Goal: Information Seeking & Learning: Learn about a topic

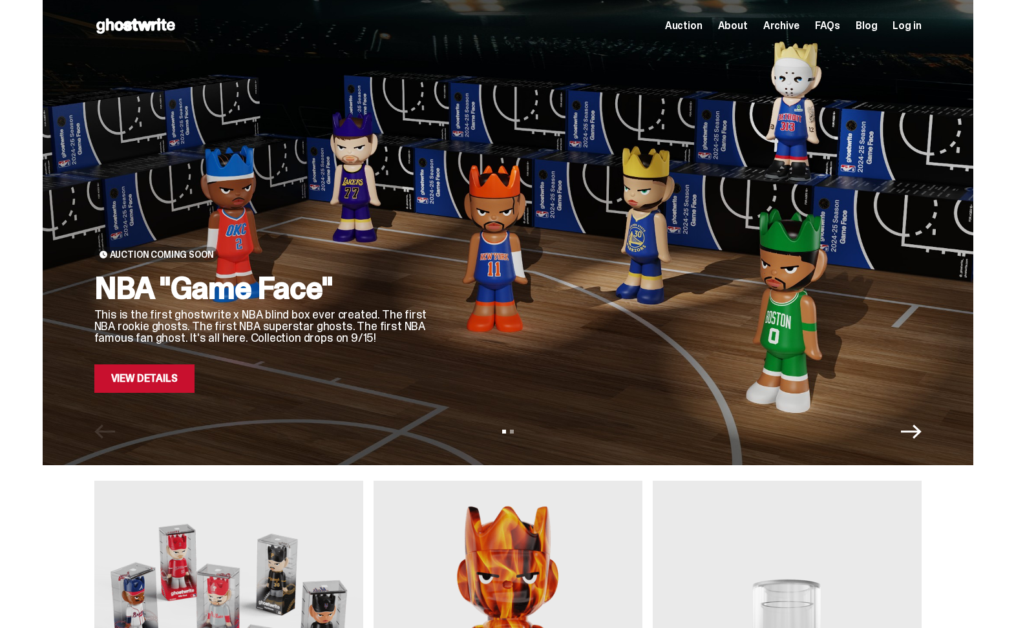
click at [152, 379] on link "View Details" at bounding box center [144, 379] width 100 height 28
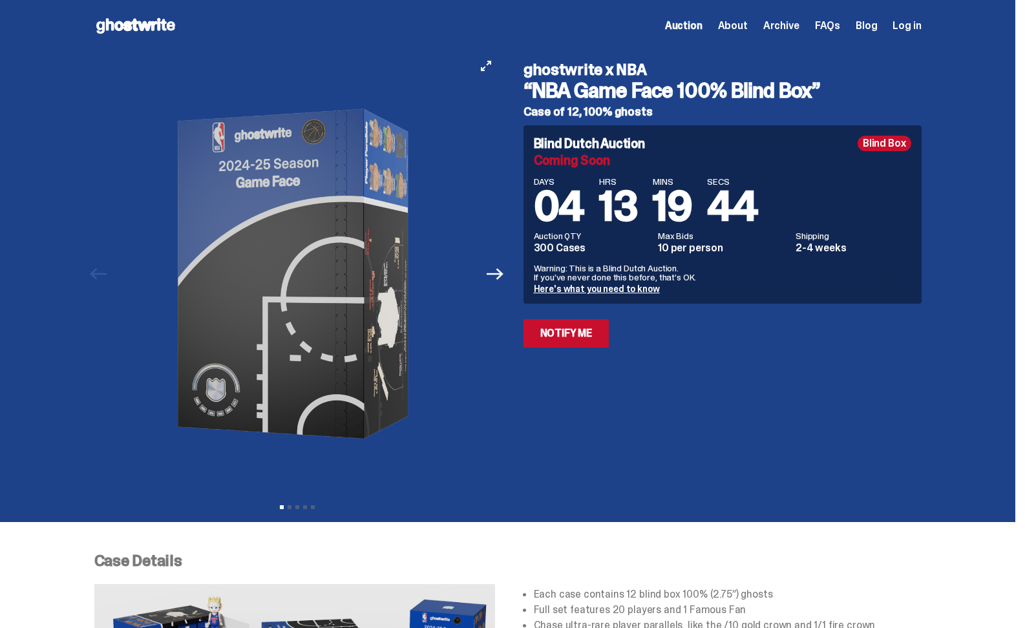
click at [354, 277] on img at bounding box center [298, 274] width 356 height 445
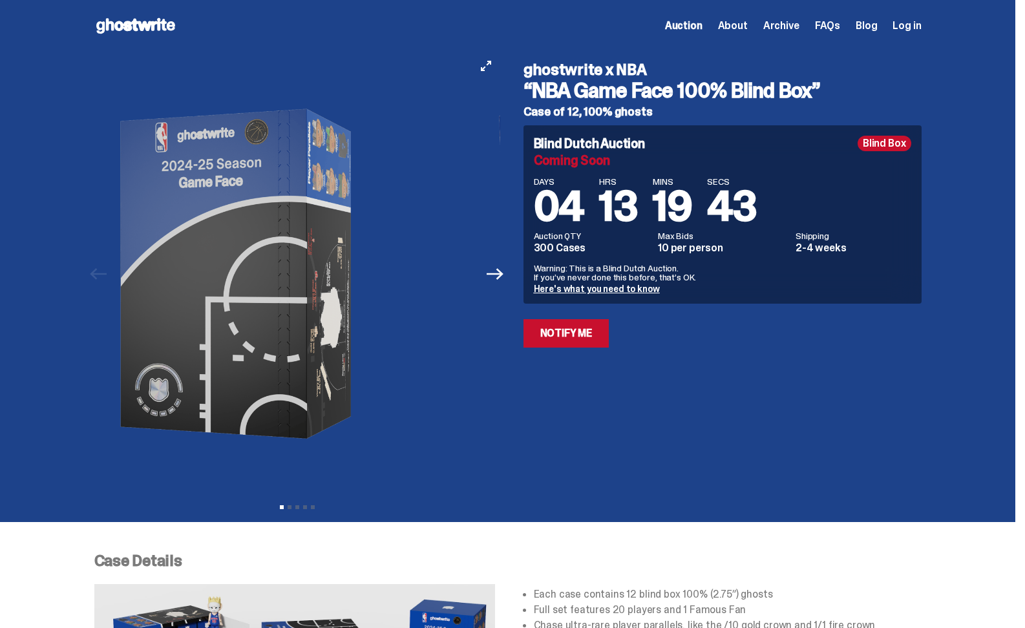
click at [275, 323] on img at bounding box center [240, 274] width 356 height 445
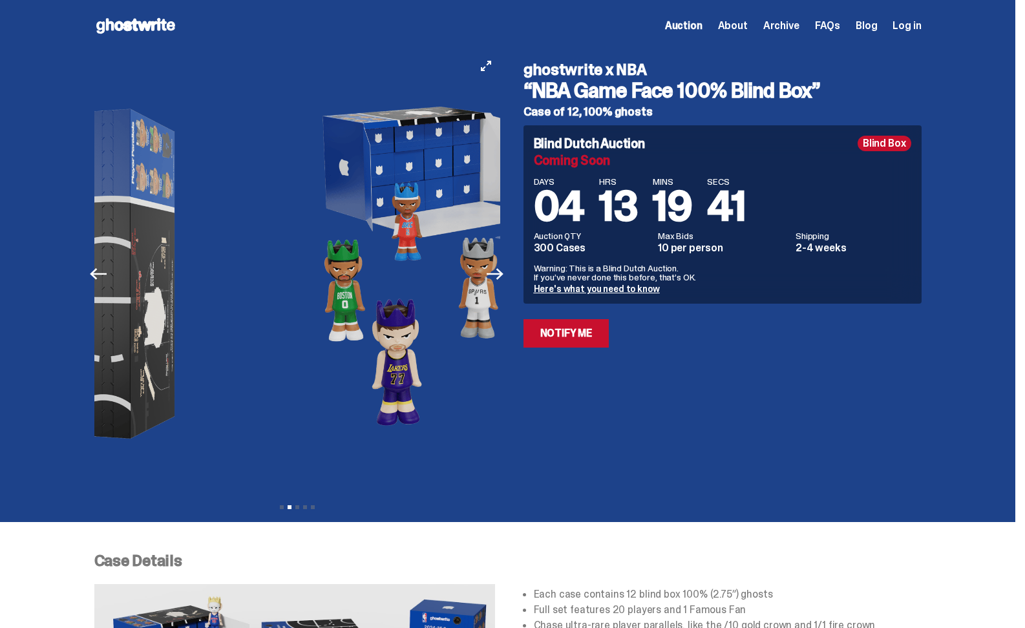
click at [465, 304] on img at bounding box center [470, 274] width 356 height 445
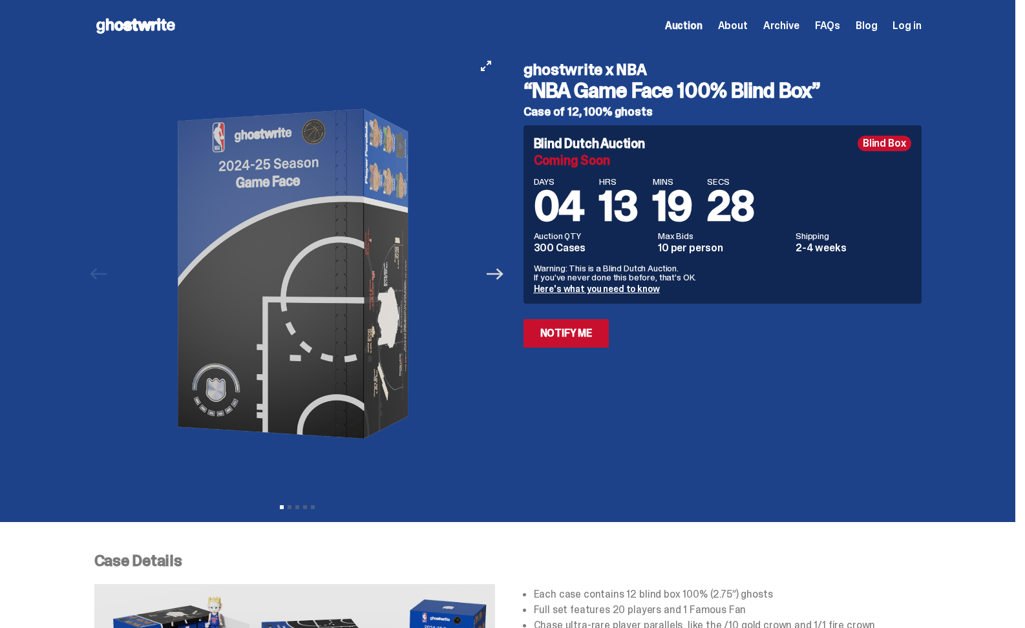
click at [504, 274] on icon "Next" at bounding box center [495, 274] width 17 height 12
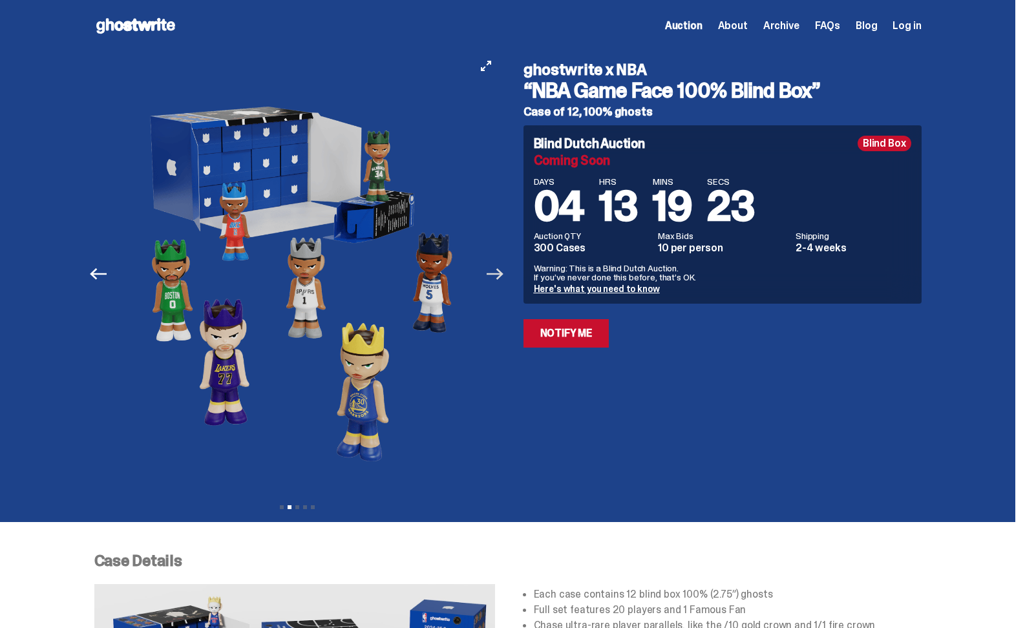
click at [496, 275] on icon "Next" at bounding box center [495, 274] width 17 height 17
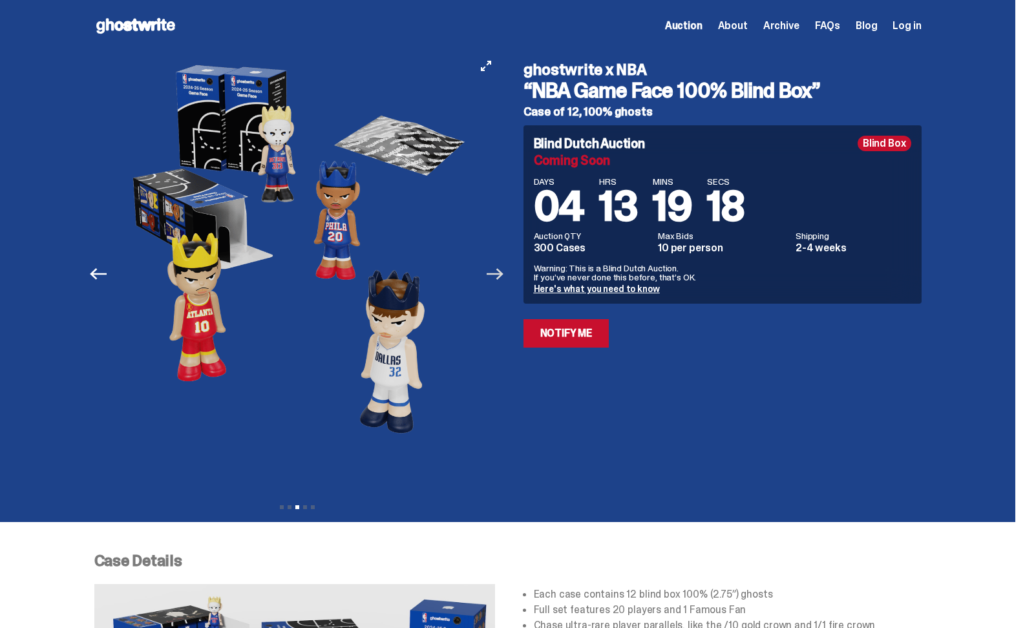
click at [501, 274] on icon "Next" at bounding box center [495, 274] width 17 height 12
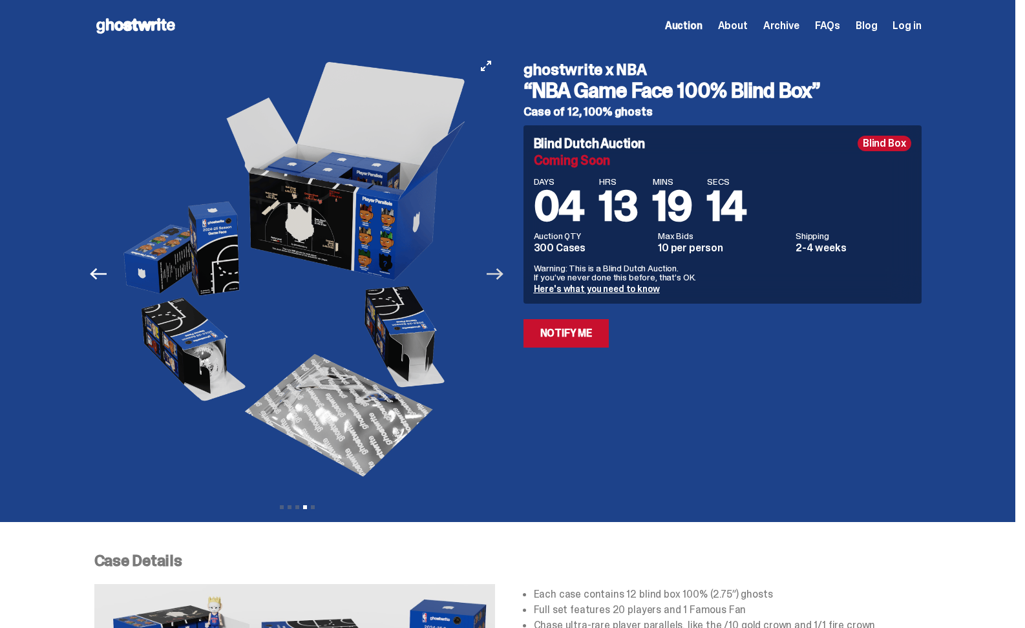
click at [498, 272] on icon "Next" at bounding box center [495, 274] width 17 height 17
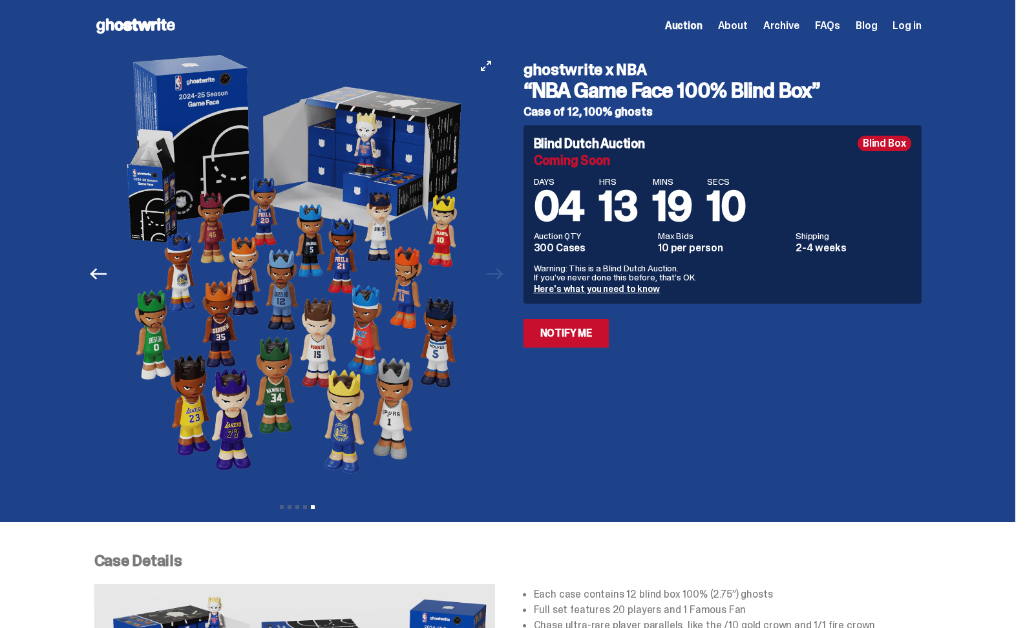
click at [500, 274] on div at bounding box center [297, 274] width 406 height 445
click at [507, 277] on div "Previous Next View slide 1 View slide 2 View slide 3 View slide 4 View slide 5" at bounding box center [301, 274] width 414 height 445
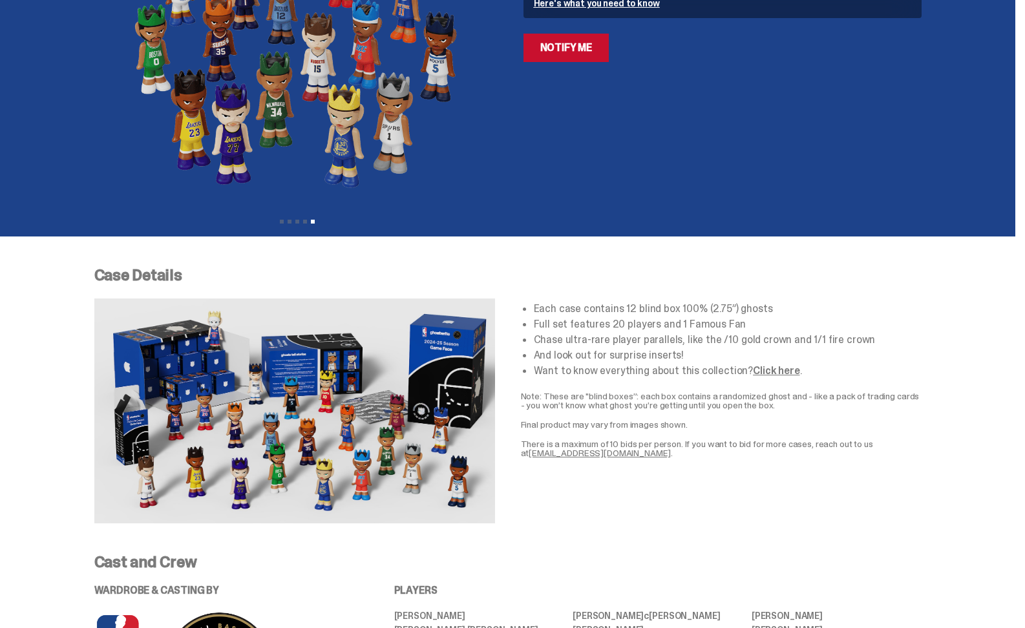
scroll to position [294, 0]
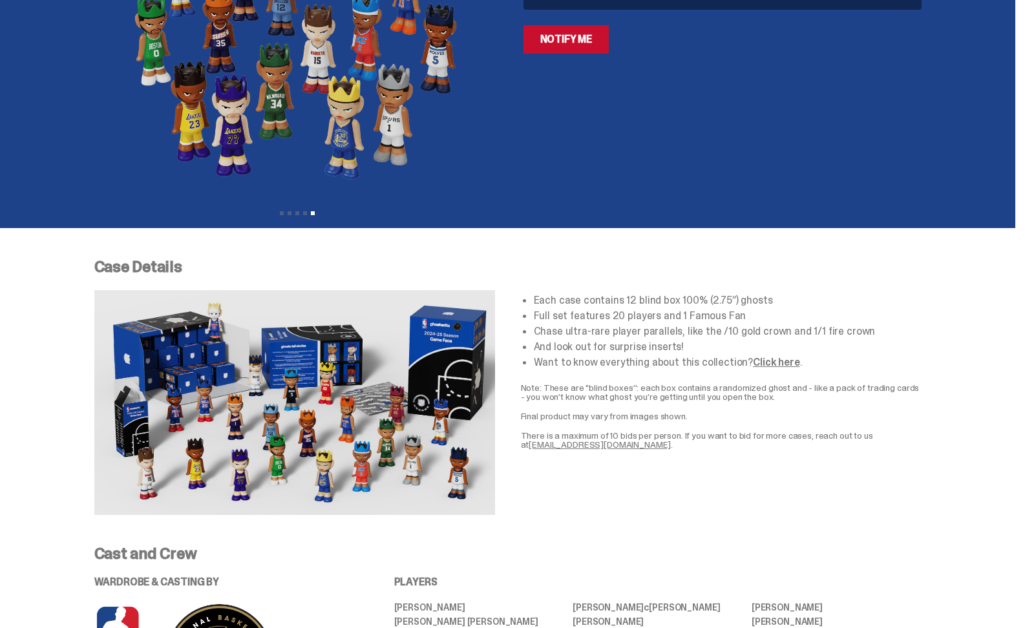
drag, startPoint x: 418, startPoint y: 396, endPoint x: 329, endPoint y: 407, distance: 89.8
click at [329, 407] on img at bounding box center [294, 402] width 401 height 225
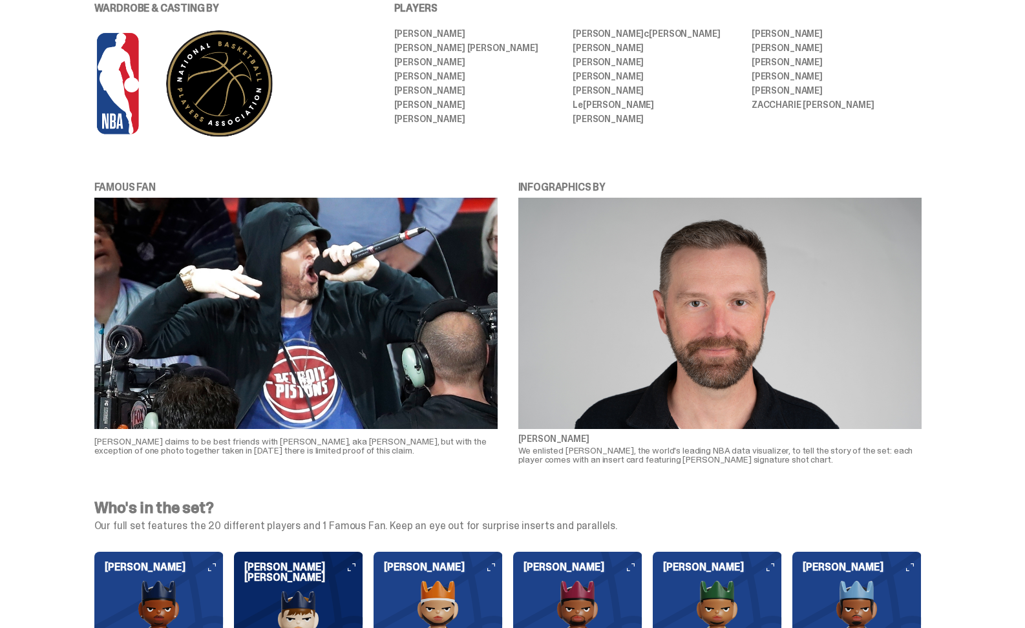
scroll to position [863, 0]
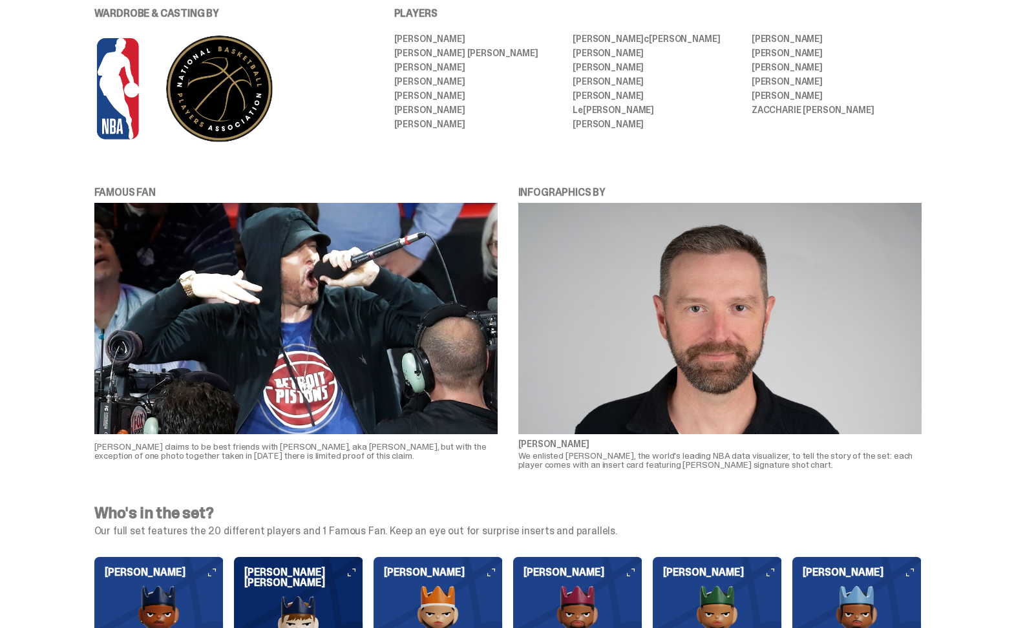
click at [358, 368] on img at bounding box center [295, 318] width 403 height 231
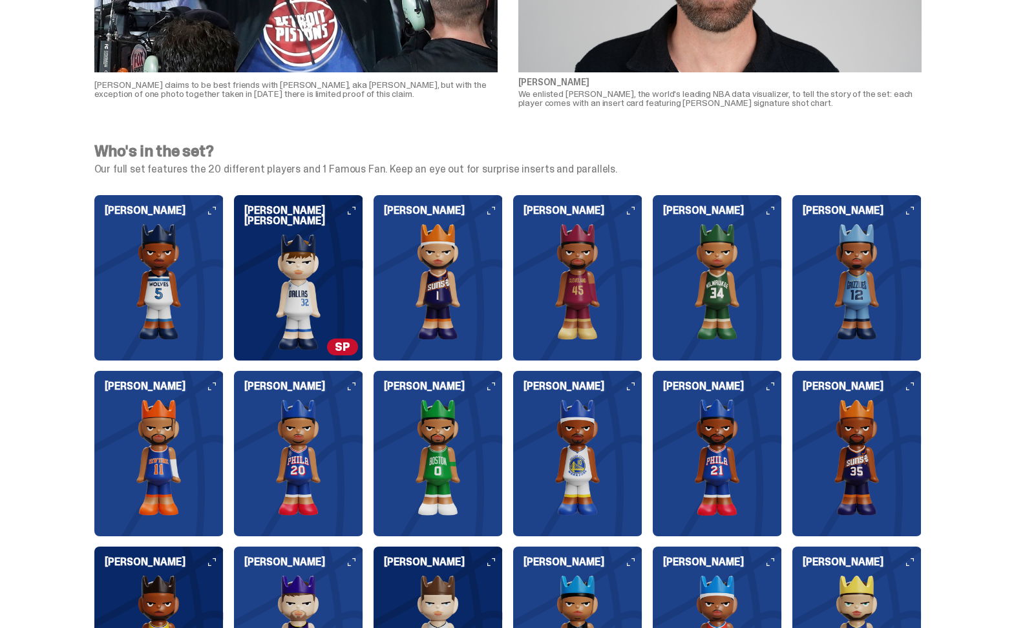
scroll to position [1261, 0]
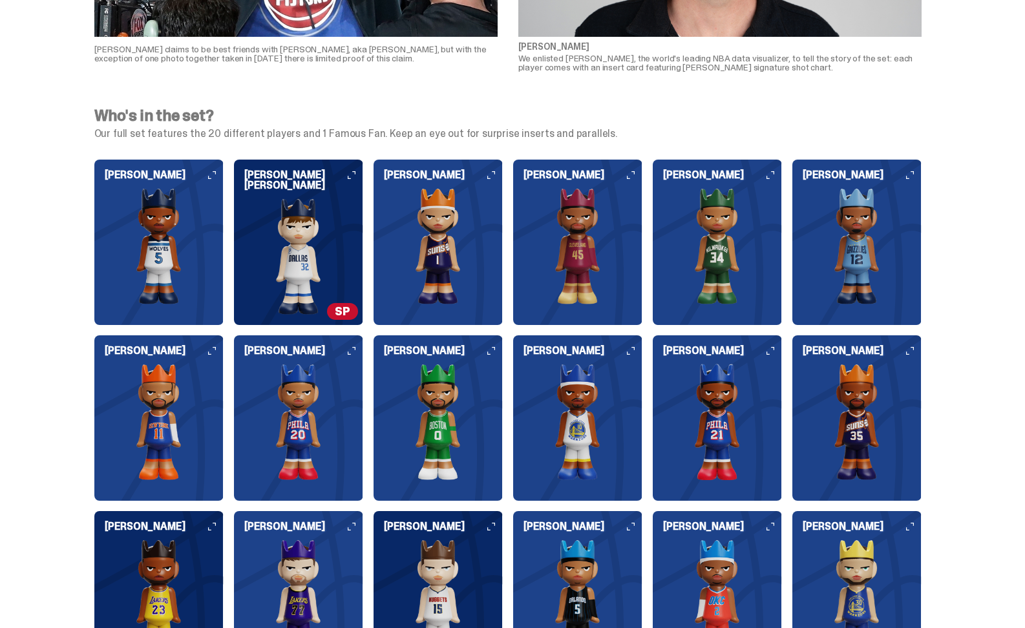
click at [348, 147] on div "Who's in the set? Our full set features the 20 different players and 1 Famous F…" at bounding box center [508, 487] width 1016 height 791
click at [298, 231] on img at bounding box center [298, 256] width 129 height 116
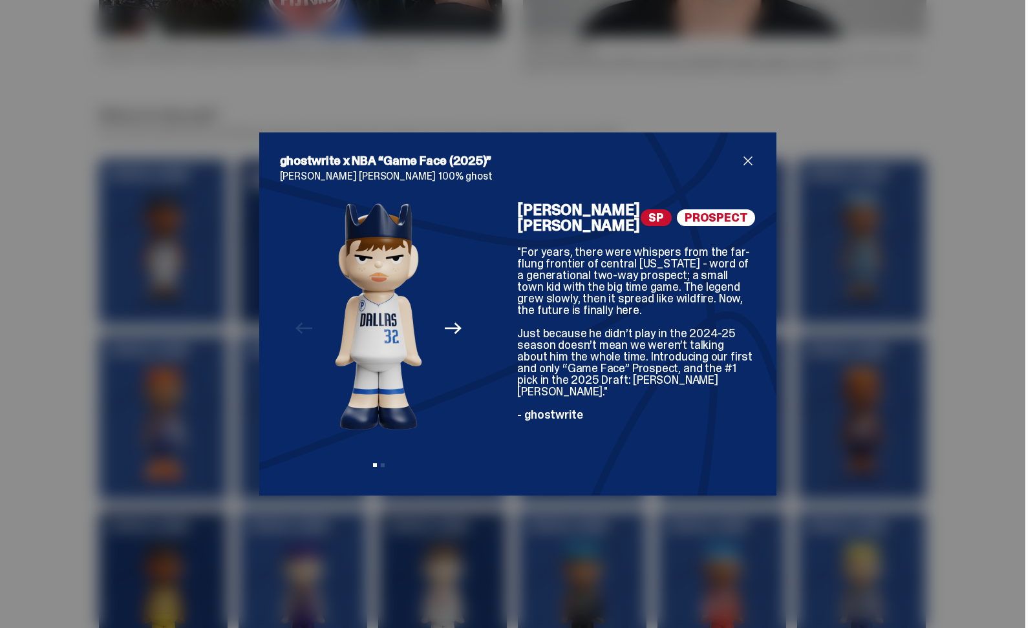
click at [745, 152] on div "ghostwrite x NBA “Game Face (2025)” [PERSON_NAME] [PERSON_NAME] 100% ghost Prev…" at bounding box center [517, 314] width 517 height 363
click at [743, 156] on span "close" at bounding box center [748, 161] width 16 height 16
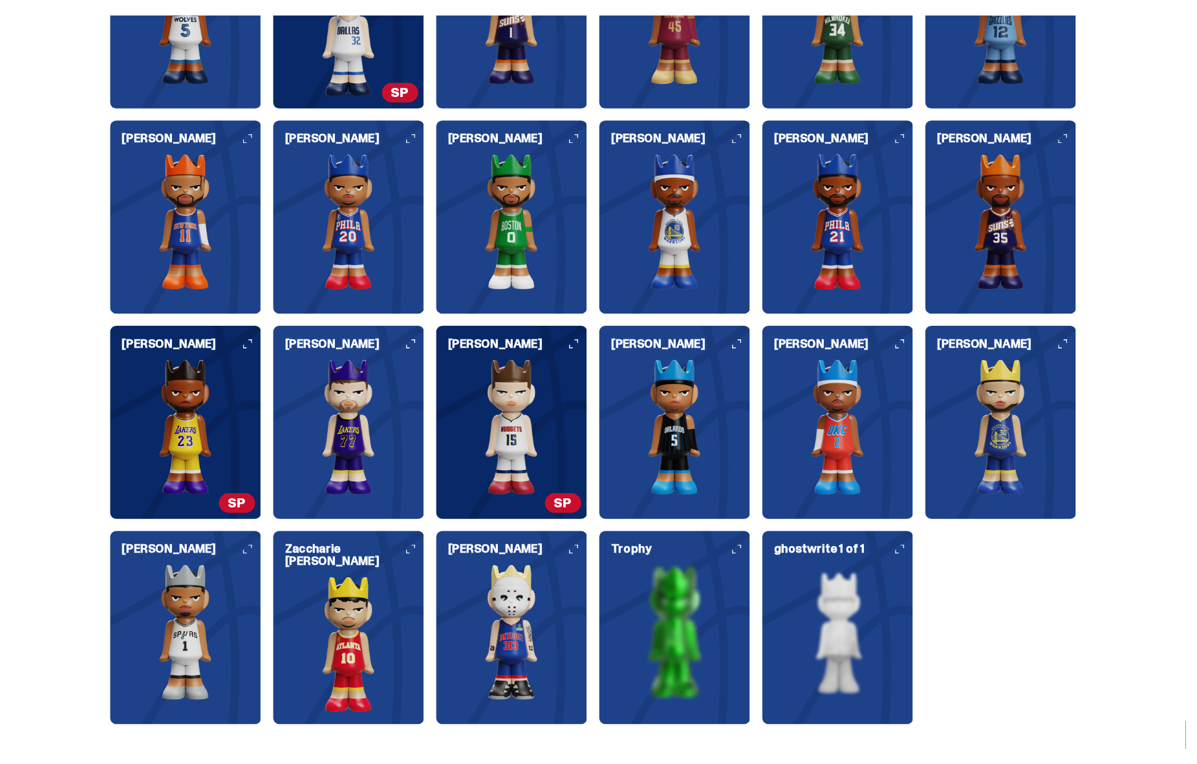
scroll to position [1510, 0]
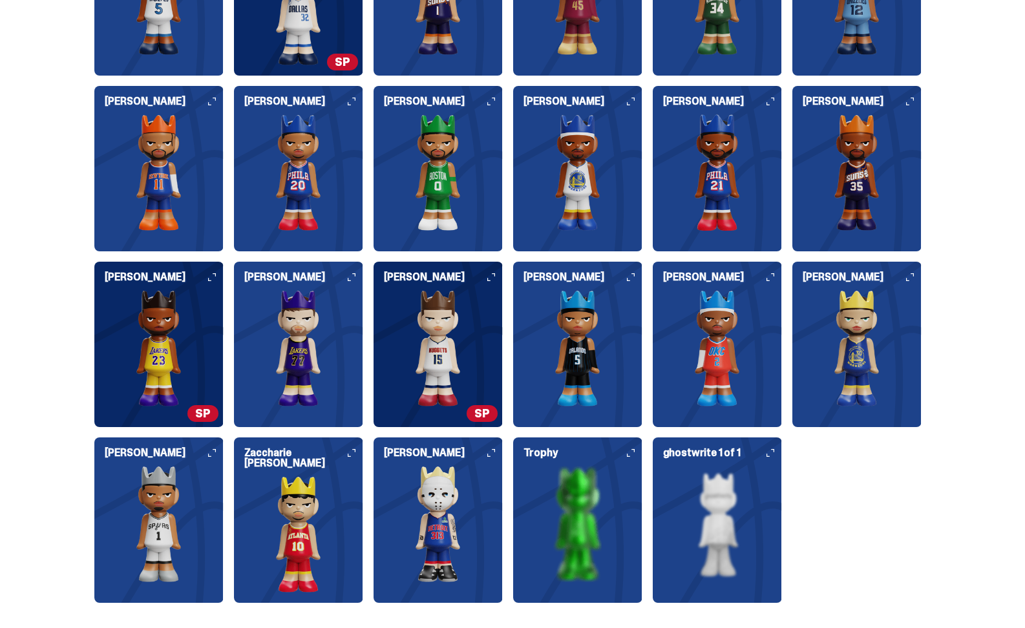
click at [599, 513] on img at bounding box center [577, 524] width 129 height 116
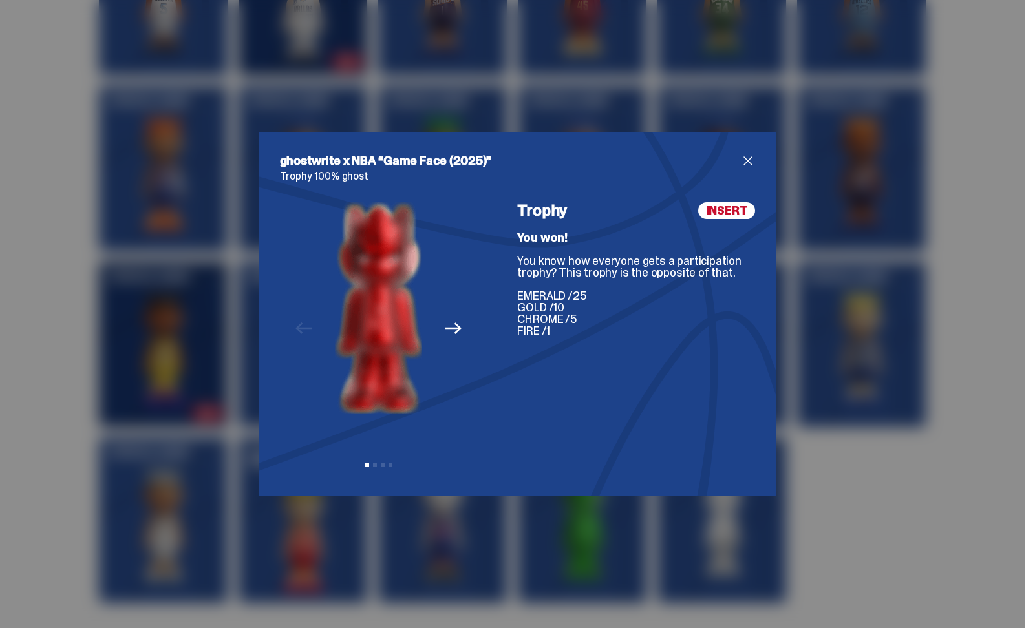
click at [747, 160] on span "close" at bounding box center [748, 161] width 16 height 16
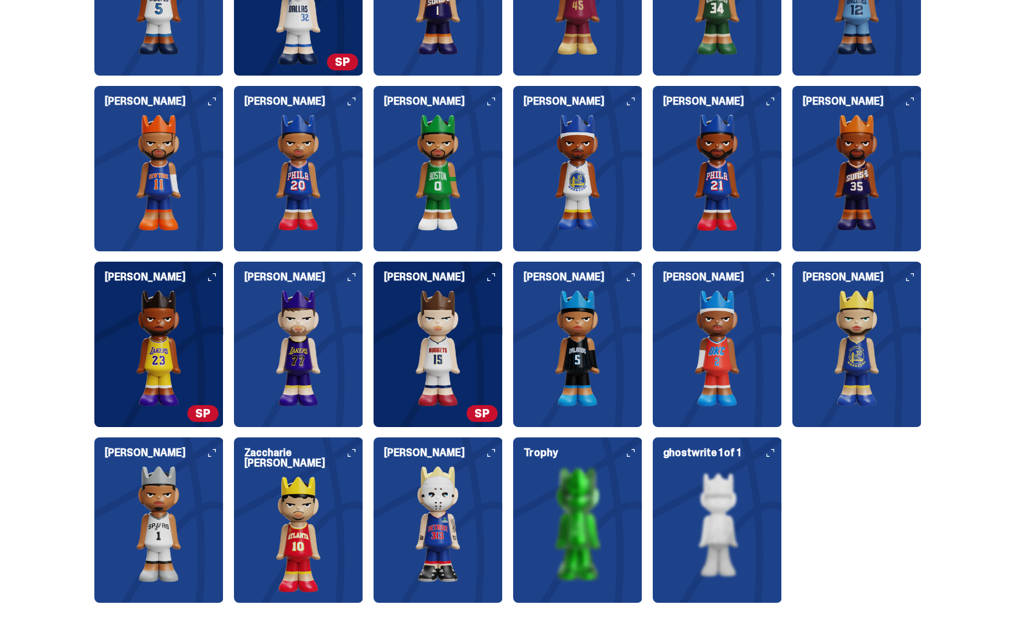
click at [753, 503] on img at bounding box center [717, 524] width 129 height 116
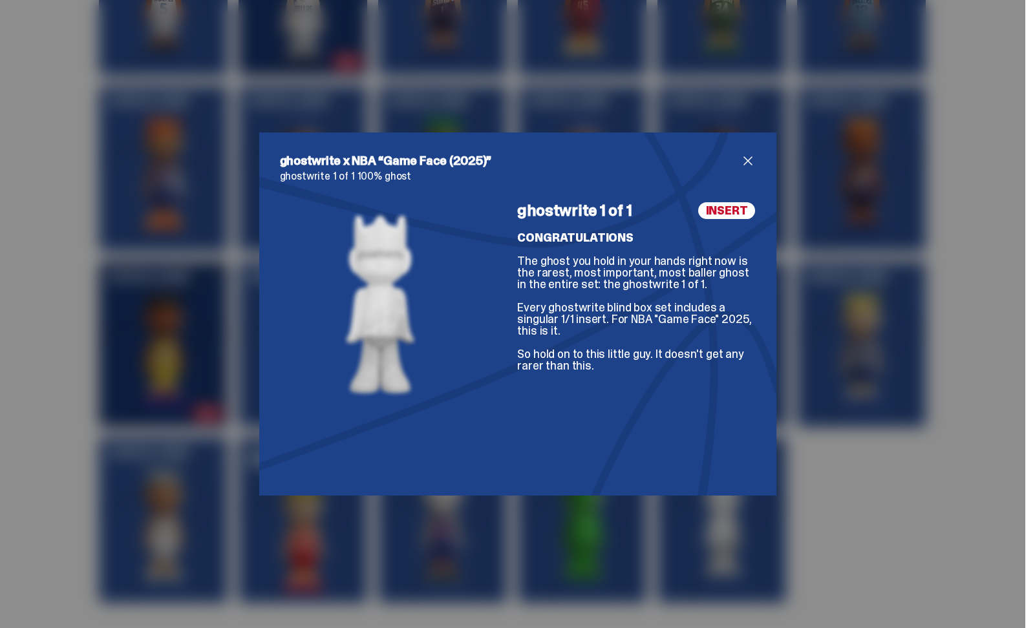
click at [805, 273] on div "ghostwrite x NBA “Game Face (2025)” ghostwrite 1 of 1 100% ghost ghostwrite 1 o…" at bounding box center [517, 314] width 1035 height 628
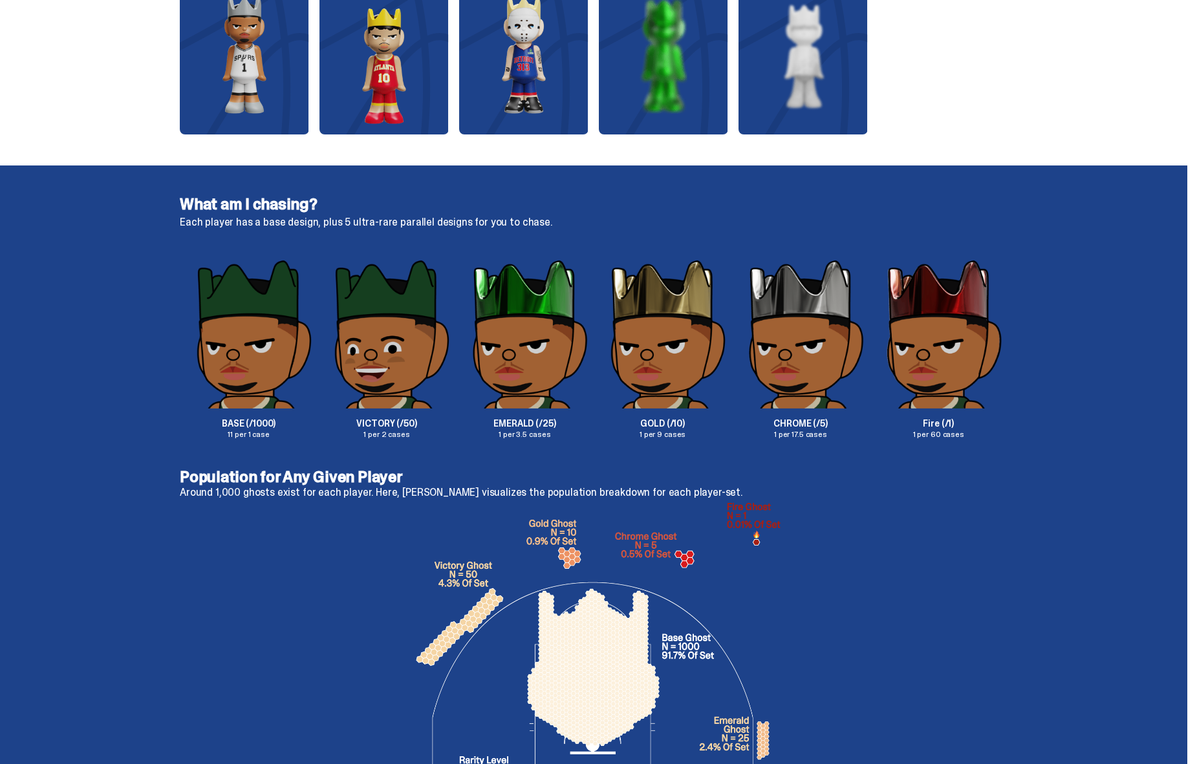
scroll to position [1978, 0]
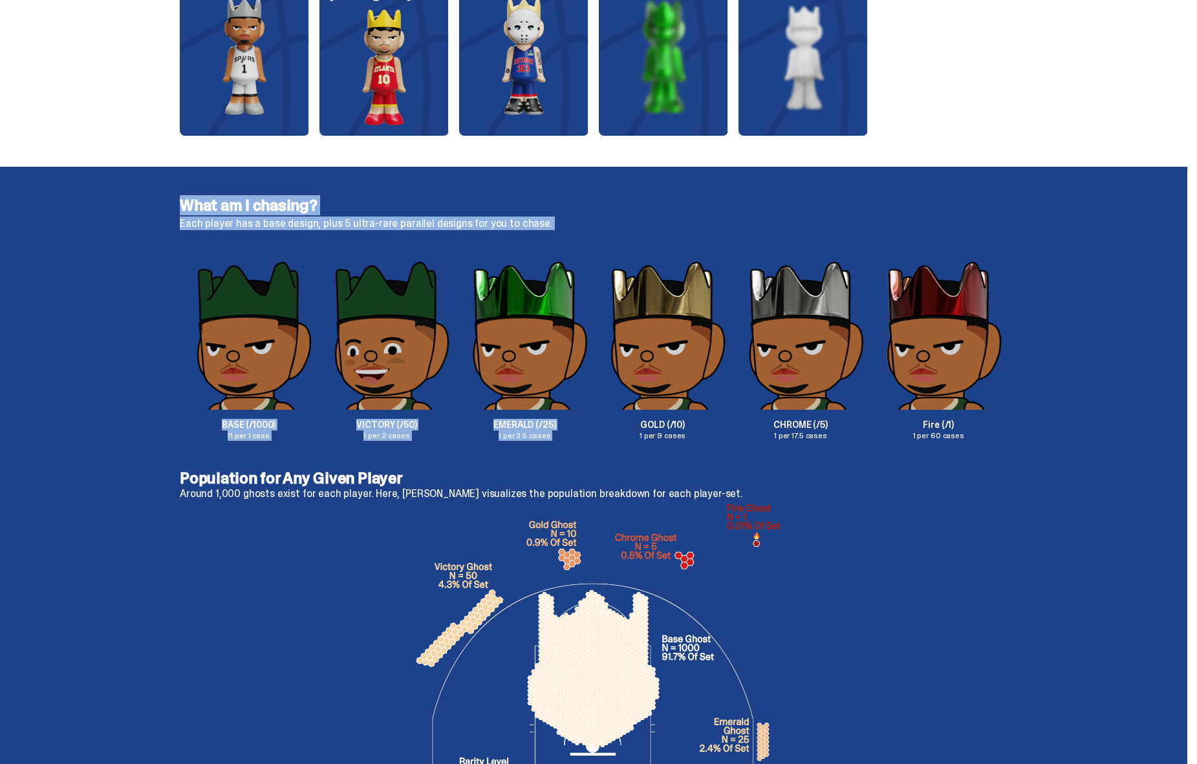
drag, startPoint x: 171, startPoint y: 190, endPoint x: 681, endPoint y: 332, distance: 528.8
click at [681, 332] on div "What am I chasing? Each player has a base design, plus 5 ultra-rare parallel de…" at bounding box center [593, 319] width 1187 height 304
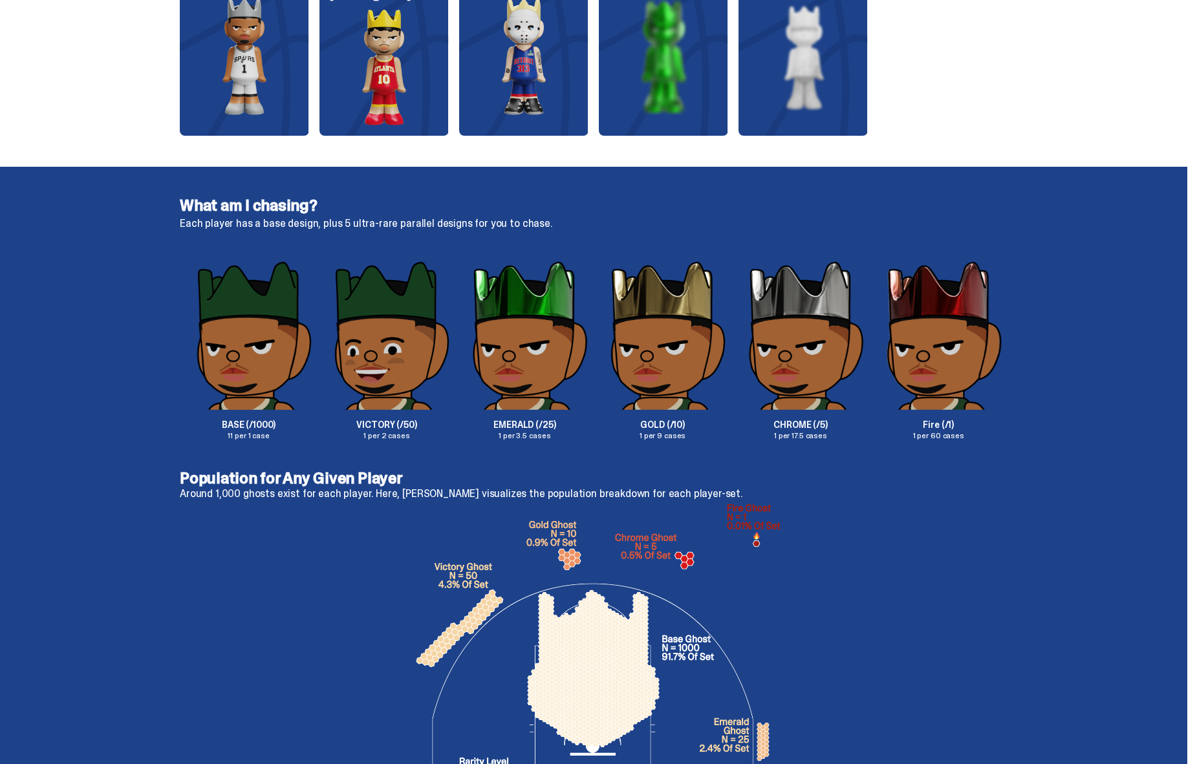
click at [103, 175] on div "What am I chasing? Each player has a base design, plus 5 ultra-rare parallel de…" at bounding box center [593, 319] width 1187 height 304
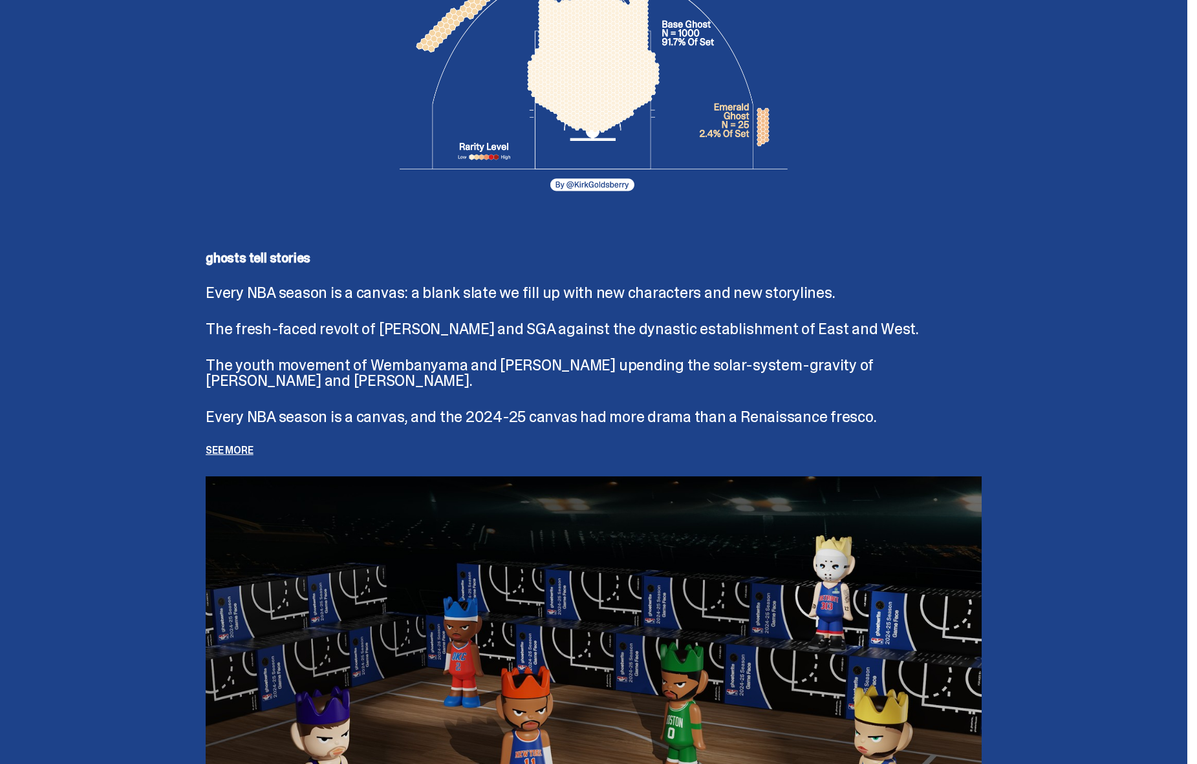
scroll to position [2933, 0]
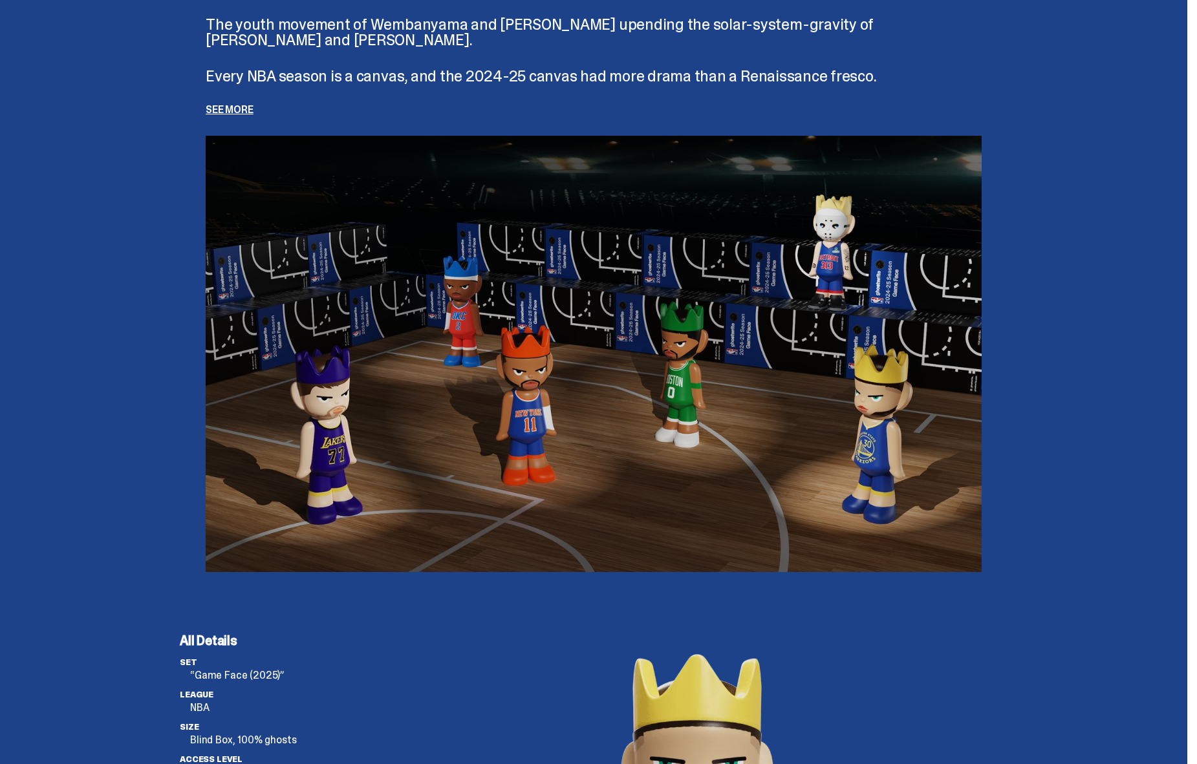
drag, startPoint x: 679, startPoint y: 370, endPoint x: 557, endPoint y: 376, distance: 122.3
click at [557, 376] on img at bounding box center [594, 354] width 776 height 436
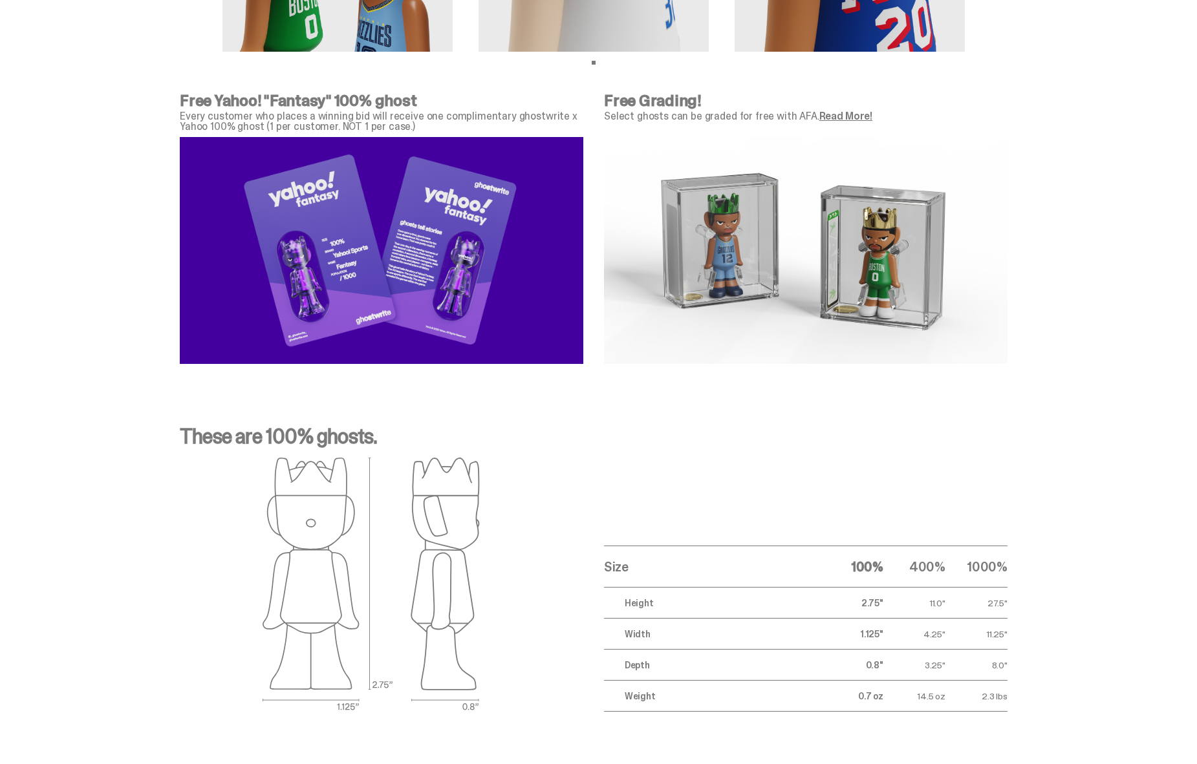
scroll to position [4283, 0]
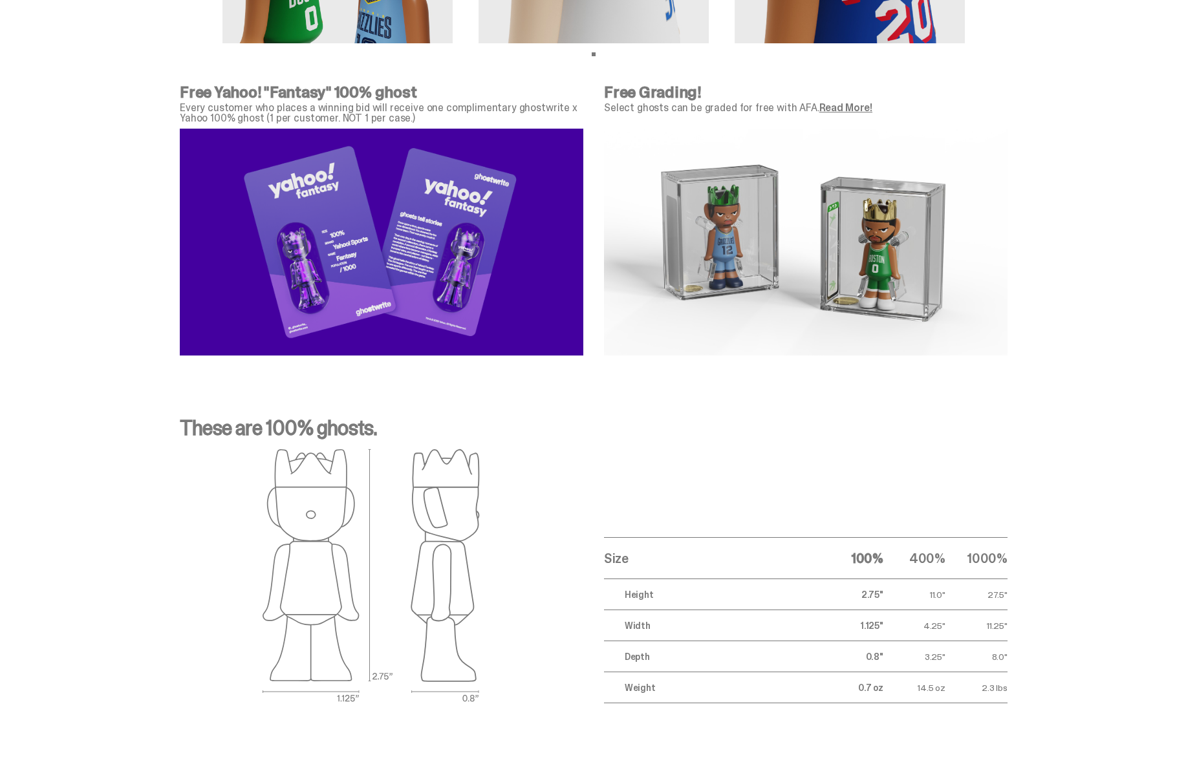
drag, startPoint x: 812, startPoint y: 221, endPoint x: 794, endPoint y: 236, distance: 23.4
click at [794, 236] on img at bounding box center [805, 242] width 403 height 227
drag, startPoint x: 764, startPoint y: 235, endPoint x: 723, endPoint y: 239, distance: 41.6
click at [745, 237] on img at bounding box center [805, 242] width 403 height 227
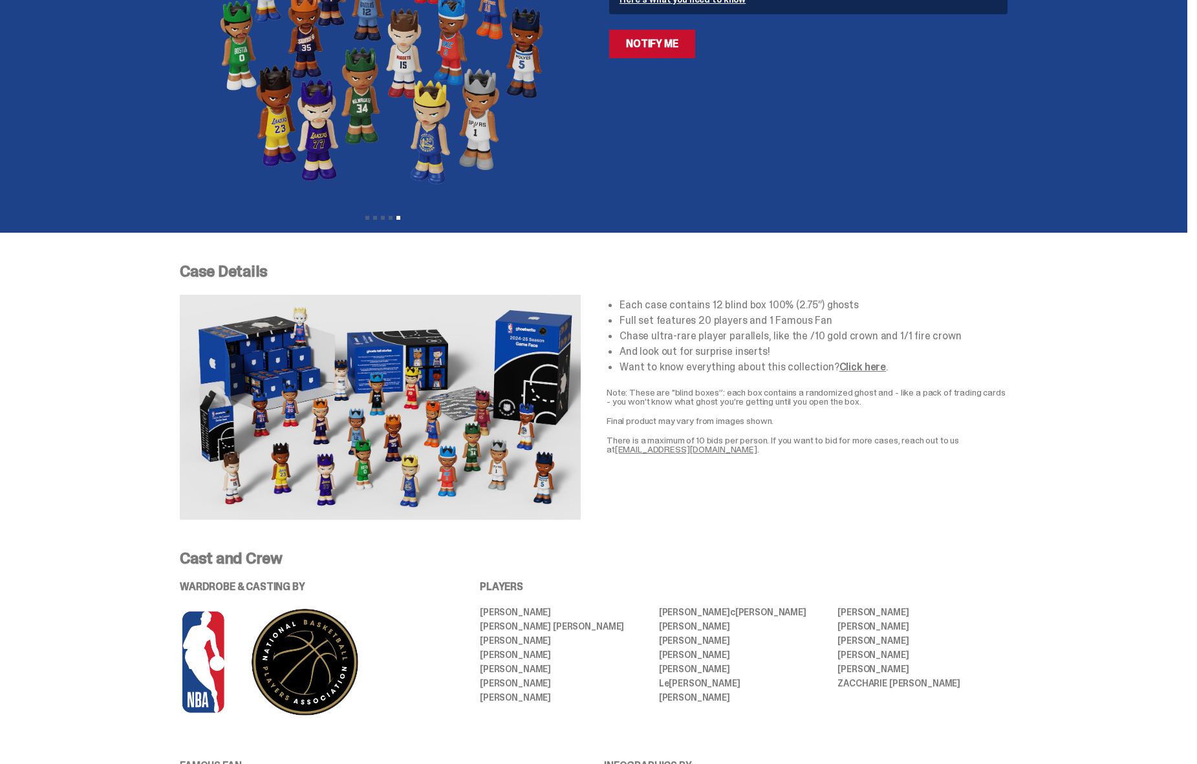
scroll to position [0, 0]
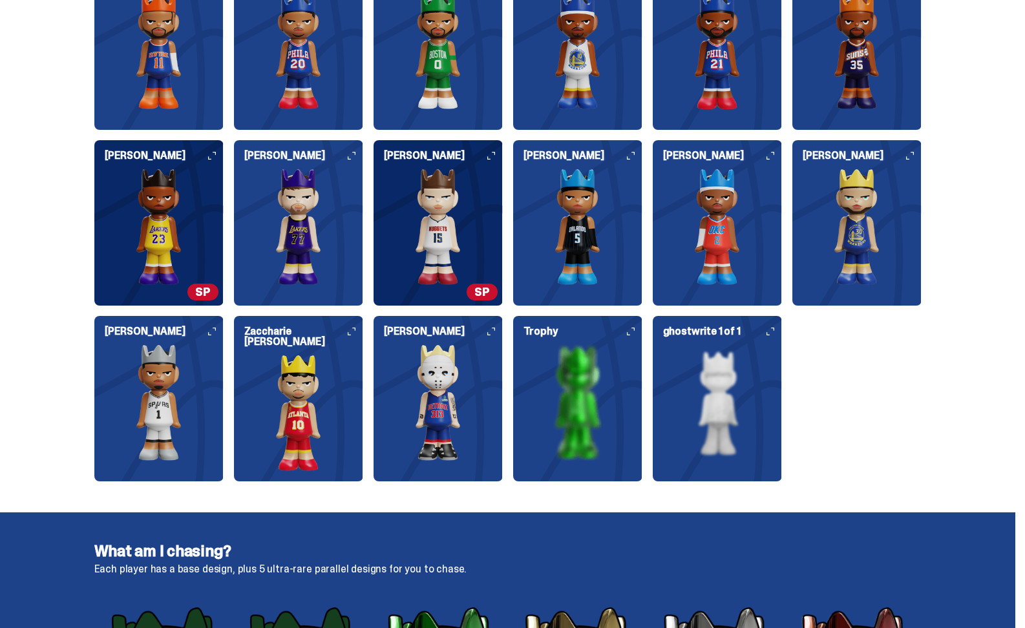
scroll to position [1636, 0]
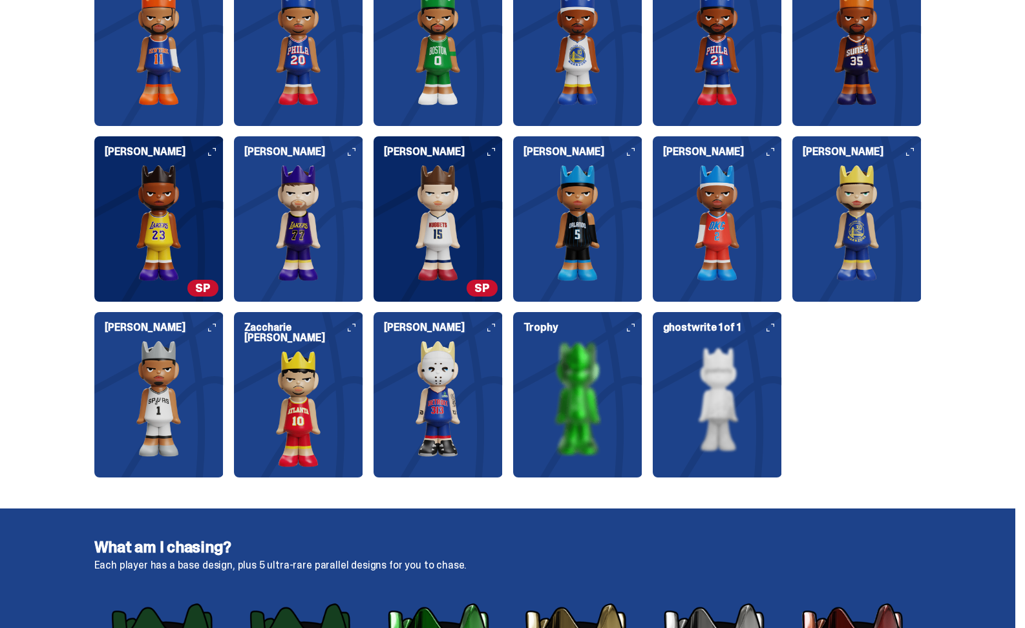
click at [425, 379] on img at bounding box center [438, 399] width 129 height 116
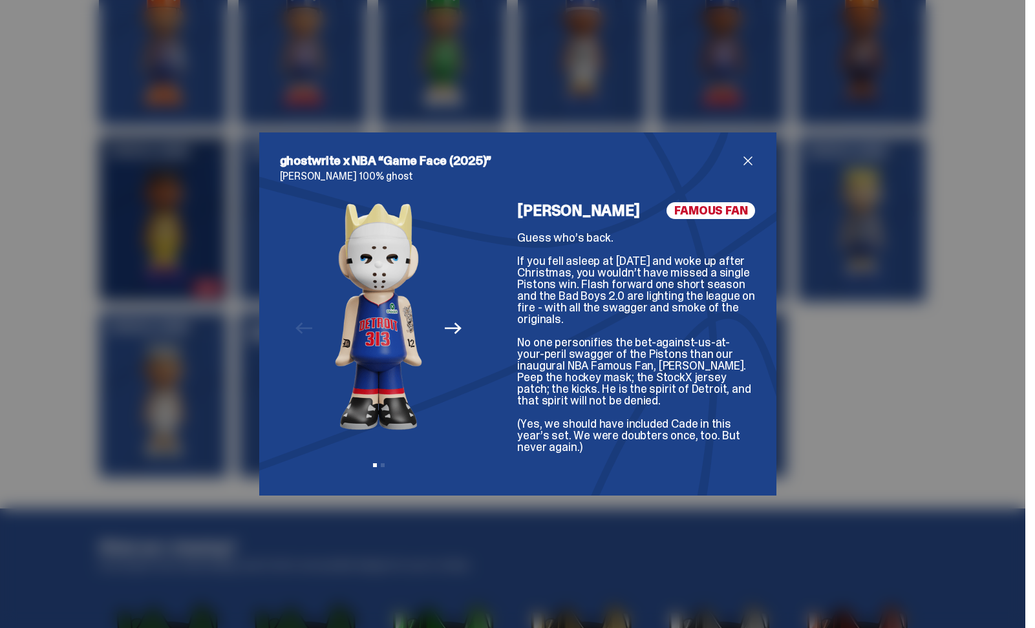
click at [742, 164] on span "close" at bounding box center [748, 161] width 16 height 16
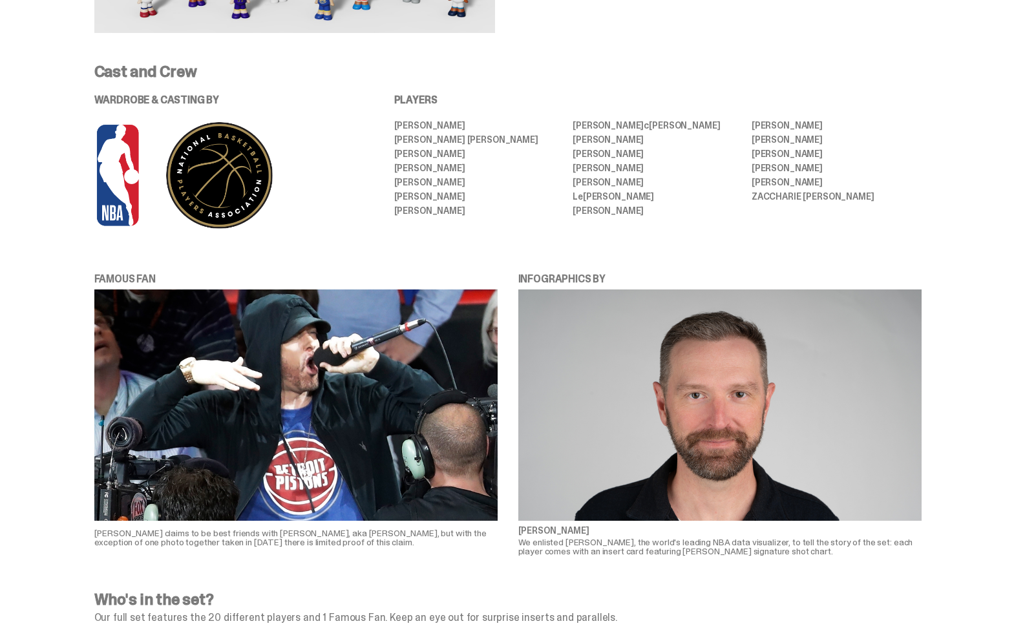
scroll to position [780, 0]
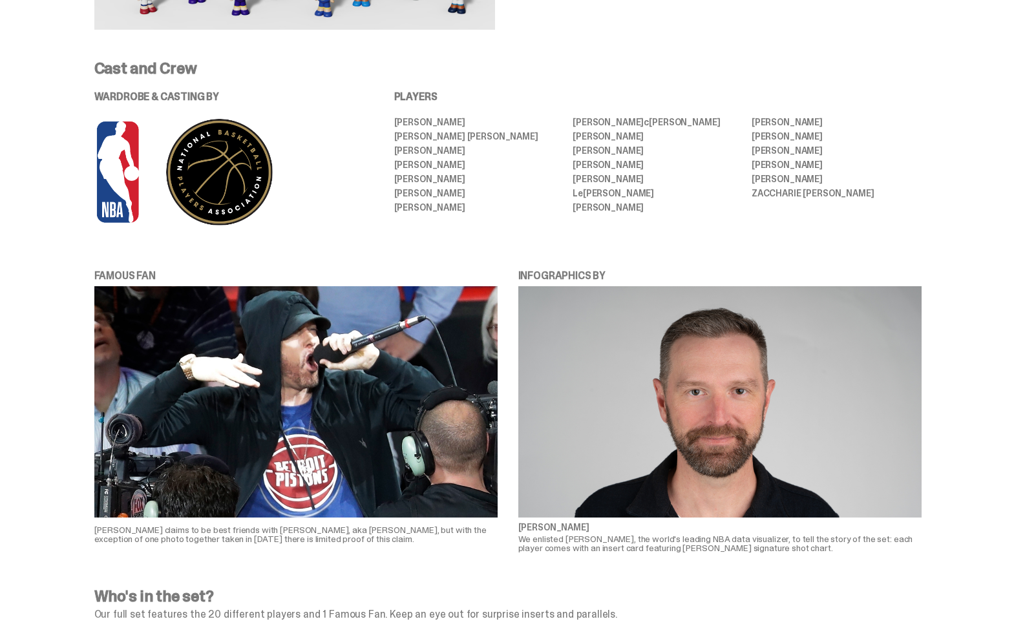
click at [518, 275] on div "FAMOUS FAN Josh Luber claims to be best friends with Eminem, aka Marshall Mathe…" at bounding box center [508, 410] width 828 height 284
